Goal: Task Accomplishment & Management: Use online tool/utility

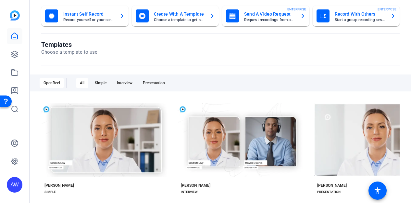
scroll to position [34, 0]
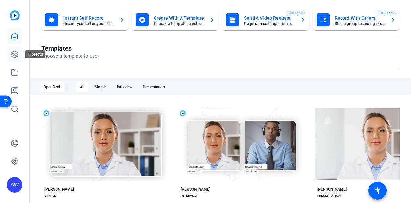
click at [16, 54] on icon at bounding box center [14, 54] width 6 height 6
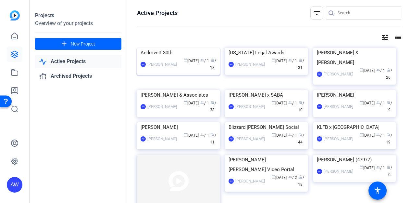
click at [183, 48] on img at bounding box center [178, 48] width 83 height 0
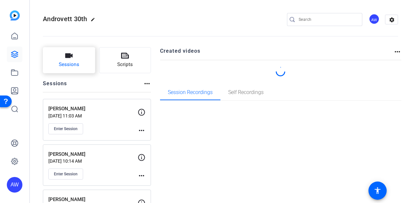
click at [72, 53] on icon "button" at bounding box center [69, 56] width 8 height 8
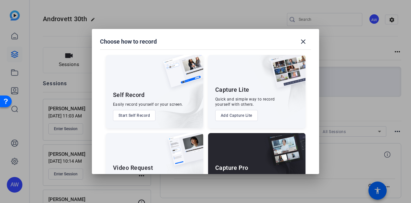
scroll to position [39, 0]
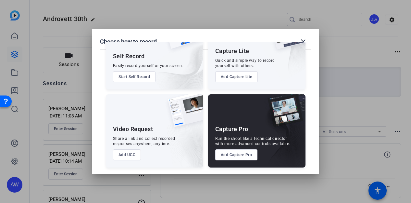
click at [232, 153] on button "Add Capture Pro" at bounding box center [236, 154] width 43 height 11
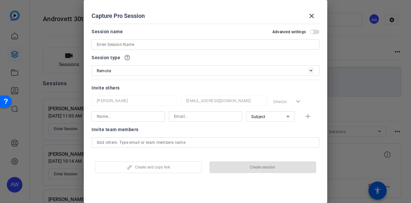
click at [127, 47] on input at bounding box center [205, 45] width 217 height 8
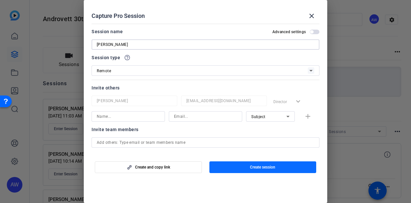
type input "[PERSON_NAME]"
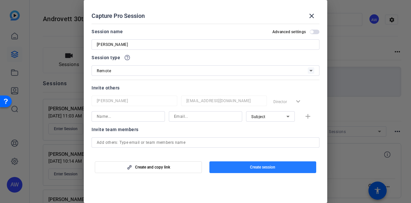
click at [261, 167] on span "Create session" at bounding box center [262, 166] width 25 height 5
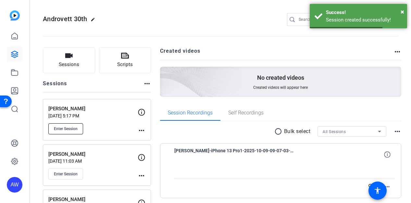
click at [70, 130] on span "Enter Session" at bounding box center [66, 128] width 24 height 5
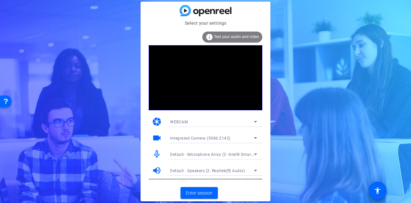
click at [232, 191] on mat-card-actions "Enter session" at bounding box center [206, 192] width 130 height 17
click at [201, 191] on span "Enter session" at bounding box center [199, 192] width 27 height 7
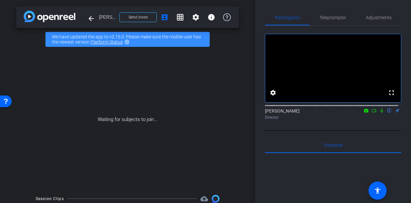
click at [371, 113] on icon at bounding box center [373, 110] width 5 height 5
click at [138, 22] on span at bounding box center [138, 17] width 37 height 16
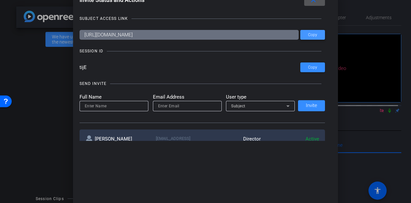
click at [312, 36] on span "Copy" at bounding box center [312, 34] width 9 height 5
click at [131, 65] on input "tijE" at bounding box center [190, 67] width 221 height 10
click at [313, 33] on span "Copy" at bounding box center [312, 34] width 9 height 5
click at [315, 4] on span at bounding box center [314, 0] width 21 height 16
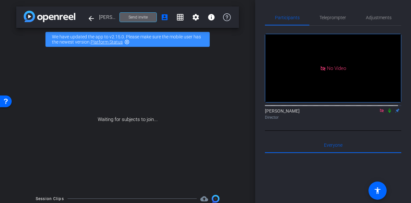
click at [260, 76] on div "Participants Teleprompter Adjustments No Video Alyssa Woulfe Director Everyone …" at bounding box center [333, 101] width 156 height 203
